Goal: Information Seeking & Learning: Check status

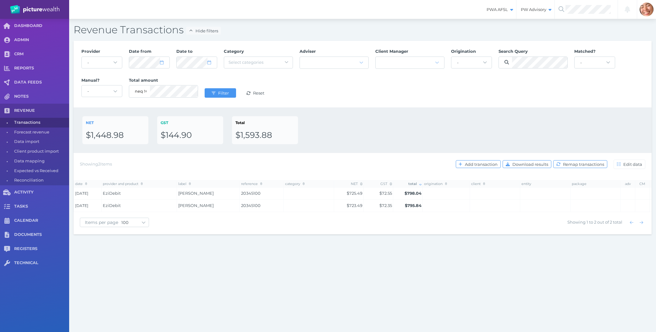
select select "null"
select select "100"
click at [479, 108] on div "NET $1,448.98 GST $144.90 Total $1,593.88" at bounding box center [363, 130] width 578 height 46
click at [226, 93] on span "Filter" at bounding box center [224, 92] width 15 height 5
click at [383, 114] on div "NET $1,448.98 GST $144.90 Total $1,593.88" at bounding box center [363, 130] width 578 height 46
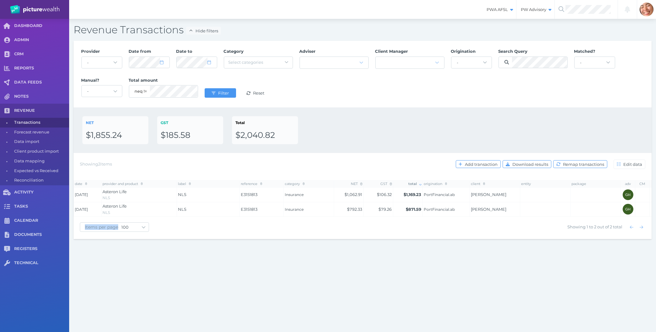
drag, startPoint x: 476, startPoint y: 187, endPoint x: 524, endPoint y: 287, distance: 111.6
click at [524, 287] on div "PWA AFSL Switch to license: PWA AFSL NEO AFSL (inactive) PW Advisory Switch to …" at bounding box center [328, 166] width 656 height 332
drag, startPoint x: 523, startPoint y: 288, endPoint x: 462, endPoint y: 112, distance: 186.2
click at [462, 112] on div "PWA AFSL Switch to license: PWA AFSL NEO AFSL (inactive) PW Advisory Switch to …" at bounding box center [328, 166] width 656 height 332
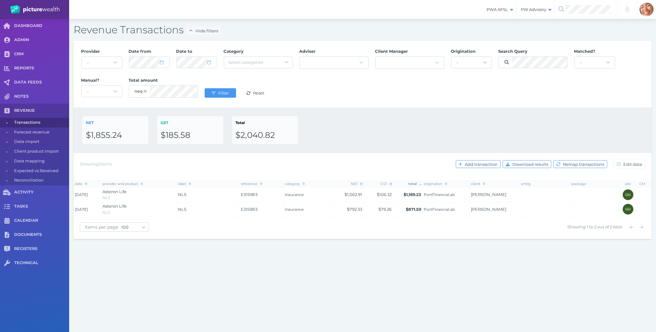
click at [462, 112] on div "NET $1,855.24 GST $185.58 Total $2,040.82" at bounding box center [363, 130] width 578 height 46
drag, startPoint x: 479, startPoint y: 224, endPoint x: 469, endPoint y: 309, distance: 85.4
click at [469, 309] on div "PWA AFSL Switch to license: PWA AFSL NEO AFSL (inactive) PW Advisory Switch to …" at bounding box center [328, 166] width 656 height 332
click at [468, 308] on div "PWA AFSL Switch to license: PWA AFSL NEO AFSL (inactive) PW Advisory Switch to …" at bounding box center [328, 166] width 656 height 332
drag, startPoint x: 577, startPoint y: 93, endPoint x: 586, endPoint y: 258, distance: 165.8
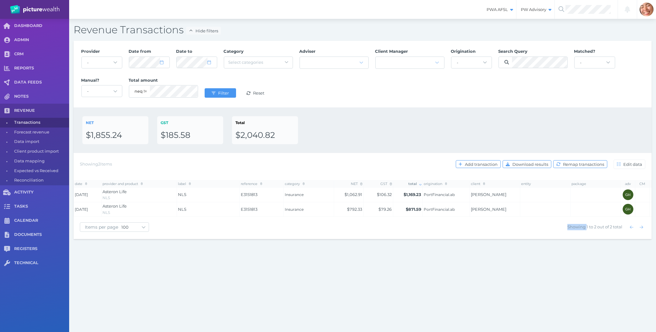
click at [586, 258] on div "PWA AFSL Switch to license: PWA AFSL NEO AFSL (inactive) PW Advisory Switch to …" at bounding box center [328, 166] width 656 height 332
drag, startPoint x: 623, startPoint y: 270, endPoint x: 542, endPoint y: 96, distance: 191.5
click at [542, 96] on div "PWA AFSL Switch to license: PWA AFSL NEO AFSL (inactive) PW Advisory Switch to …" at bounding box center [328, 166] width 656 height 332
click at [542, 96] on div "Provider - Acuity Fee Revenue Acuity Trustee Advocate Private Wealth Pty Ltd AI…" at bounding box center [362, 74] width 569 height 58
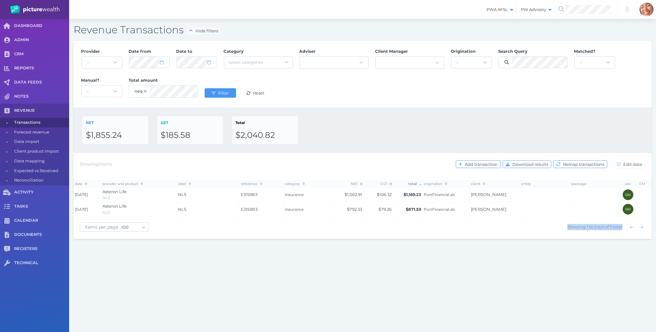
drag, startPoint x: 529, startPoint y: 90, endPoint x: 644, endPoint y: 277, distance: 219.5
click at [644, 277] on div "PWA AFSL Switch to license: PWA AFSL NEO AFSL (inactive) PW Advisory Switch to …" at bounding box center [328, 166] width 656 height 332
drag, startPoint x: 649, startPoint y: 278, endPoint x: 542, endPoint y: 85, distance: 220.4
click at [542, 85] on div "PWA AFSL Switch to license: PWA AFSL NEO AFSL (inactive) PW Advisory Switch to …" at bounding box center [328, 166] width 656 height 332
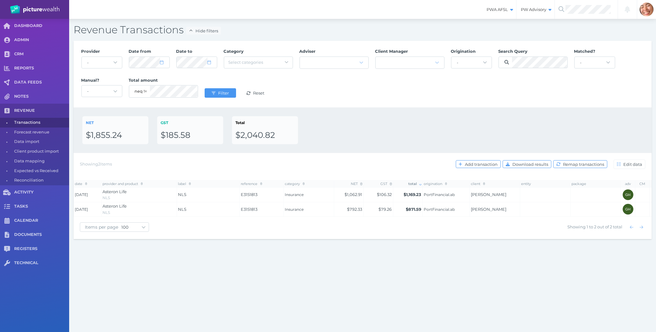
click at [542, 85] on div "Provider - Acuity Fee Revenue Acuity Trustee Advocate Private Wealth Pty Ltd AI…" at bounding box center [362, 74] width 569 height 58
drag, startPoint x: 523, startPoint y: 81, endPoint x: 639, endPoint y: 261, distance: 213.8
click at [639, 261] on div "PWA AFSL Switch to license: PWA AFSL NEO AFSL (inactive) PW Advisory Switch to …" at bounding box center [328, 166] width 656 height 332
click at [519, 63] on div "PWA AFSL Switch to license: PWA AFSL NEO AFSL (inactive) PW Advisory Switch to …" at bounding box center [328, 166] width 656 height 332
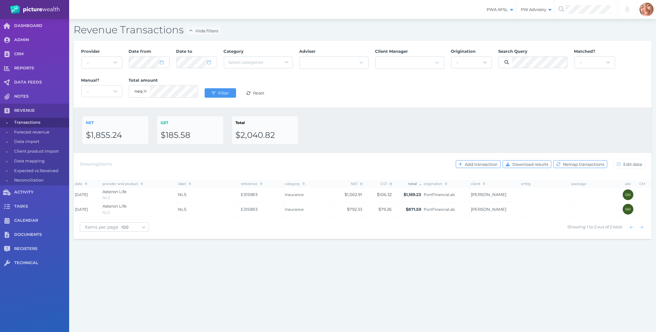
click at [500, 92] on div "Provider - Acuity Fee Revenue Acuity Trustee Advocate Private Wealth Pty Ltd AI…" at bounding box center [362, 74] width 569 height 58
drag, startPoint x: 487, startPoint y: 79, endPoint x: 644, endPoint y: 269, distance: 246.8
click at [644, 269] on div "PWA AFSL Switch to license: PWA AFSL NEO AFSL (inactive) PW Advisory Switch to …" at bounding box center [328, 166] width 656 height 332
drag, startPoint x: 653, startPoint y: 268, endPoint x: 581, endPoint y: 108, distance: 175.3
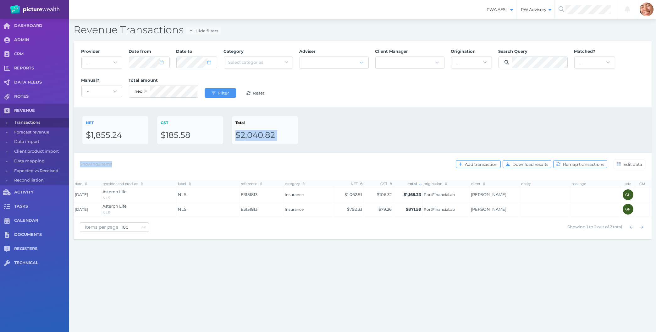
click at [581, 108] on div "PWA AFSL Switch to license: PWA AFSL NEO AFSL (inactive) PW Advisory Switch to …" at bounding box center [328, 166] width 656 height 332
click at [581, 108] on div "NET $1,855.24 GST $185.58 Total $2,040.82" at bounding box center [363, 130] width 578 height 46
drag, startPoint x: 416, startPoint y: 28, endPoint x: 562, endPoint y: 268, distance: 281.4
click at [562, 268] on div "PWA AFSL Switch to license: PWA AFSL NEO AFSL (inactive) PW Advisory Switch to …" at bounding box center [328, 166] width 656 height 332
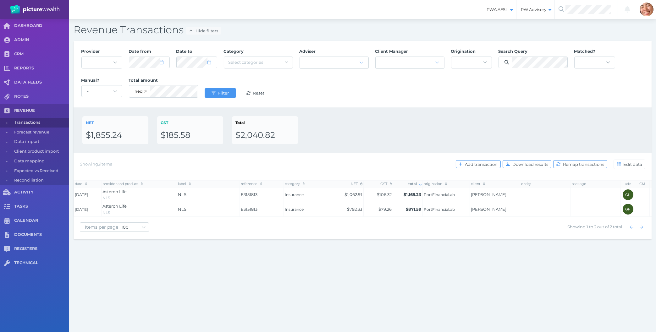
click at [562, 268] on div "PWA AFSL Switch to license: PWA AFSL NEO AFSL (inactive) PW Advisory Switch to …" at bounding box center [328, 166] width 656 height 332
drag, startPoint x: 537, startPoint y: 106, endPoint x: 604, endPoint y: 271, distance: 178.1
click at [604, 271] on div "PWA AFSL Switch to license: PWA AFSL NEO AFSL (inactive) PW Advisory Switch to …" at bounding box center [328, 166] width 656 height 332
drag, startPoint x: 638, startPoint y: 302, endPoint x: 527, endPoint y: 117, distance: 215.5
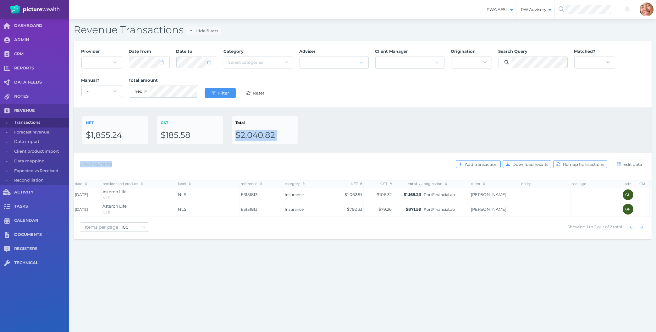
click at [527, 117] on div "PWA AFSL Switch to license: PWA AFSL NEO AFSL (inactive) PW Advisory Switch to …" at bounding box center [328, 166] width 656 height 332
click at [527, 117] on div "NET $1,855.24 GST $185.58 Total $2,040.82" at bounding box center [362, 130] width 560 height 28
select select "8"
select select "2025"
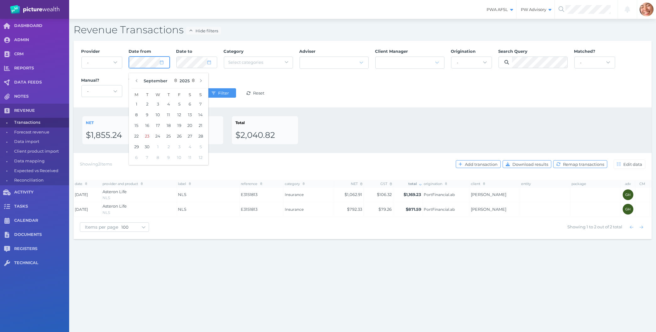
click at [204, 88] on button "Filter" at bounding box center [219, 92] width 31 height 9
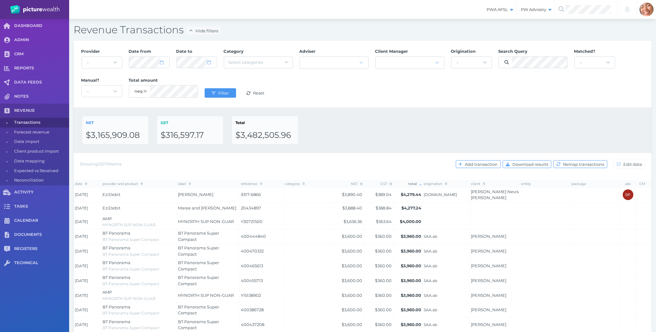
select select "7"
select select "2025"
click at [328, 134] on div "NET $3,165,909.08 GST $316,597.17 Total $3,482,505.96" at bounding box center [362, 130] width 560 height 28
